Goal: Navigation & Orientation: Find specific page/section

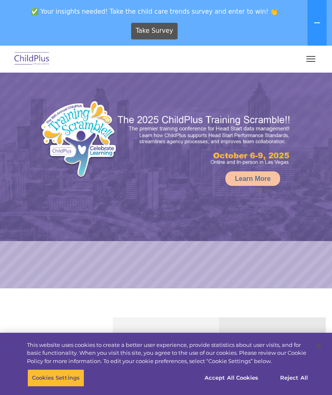
select select "MEDIUM"
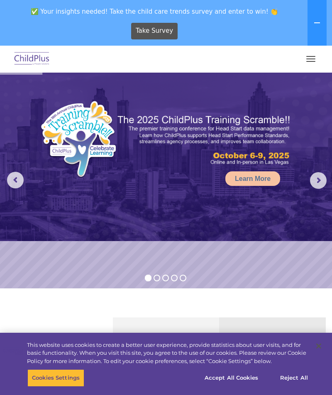
click at [312, 61] on span "button" at bounding box center [310, 61] width 9 height 1
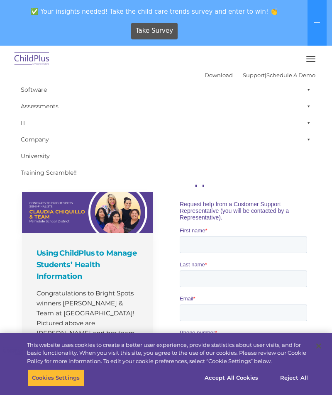
scroll to position [437, 0]
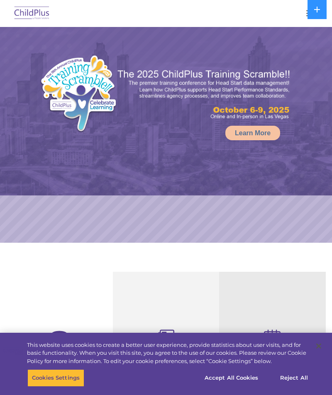
select select "MEDIUM"
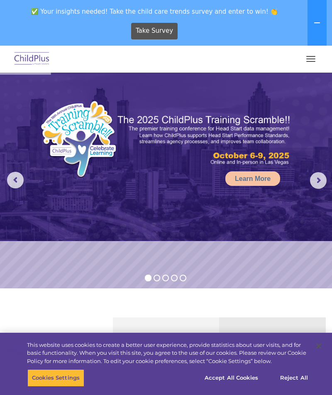
click at [318, 30] on button at bounding box center [317, 23] width 19 height 46
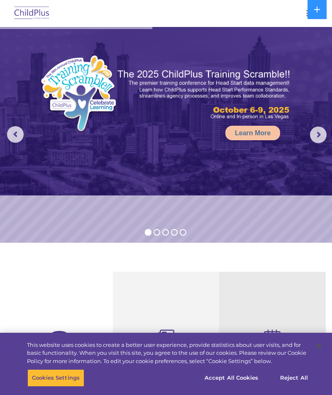
click at [307, 13] on span "button" at bounding box center [310, 13] width 9 height 1
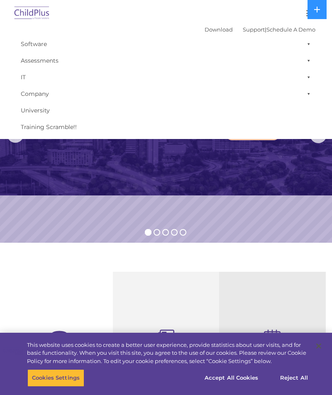
click at [309, 62] on span at bounding box center [307, 60] width 8 height 17
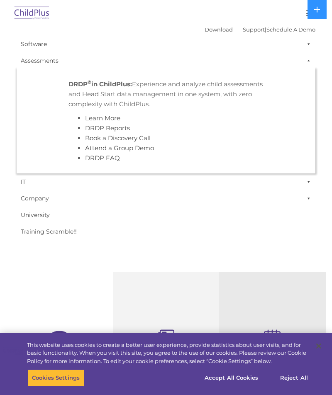
click at [309, 62] on span at bounding box center [307, 60] width 8 height 17
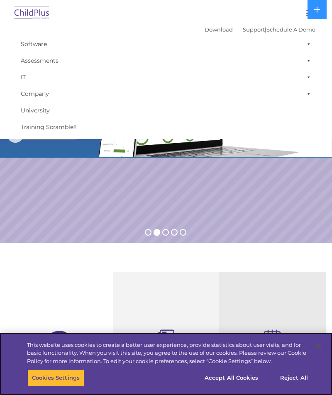
click at [316, 353] on button "Close" at bounding box center [319, 346] width 18 height 18
